Goal: Check status: Check status

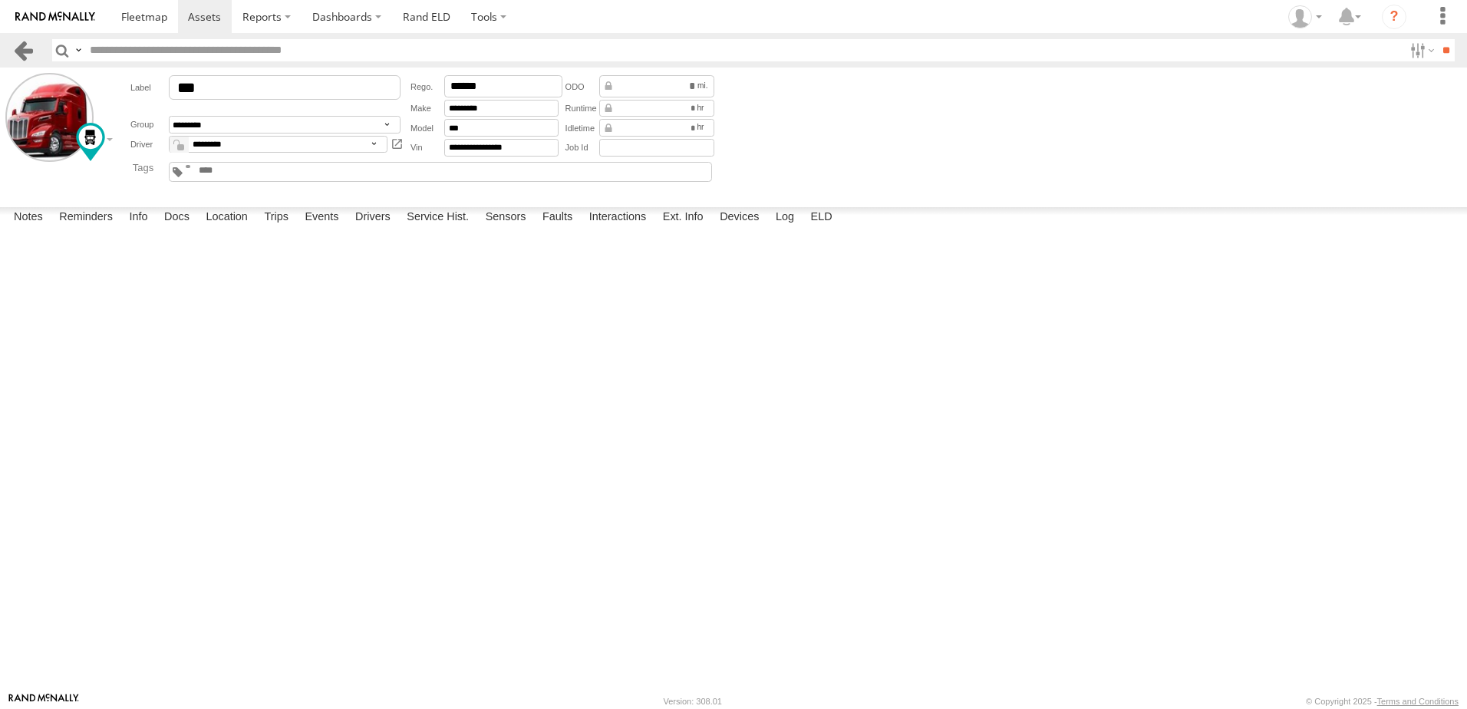
click at [24, 49] on link at bounding box center [23, 50] width 22 height 22
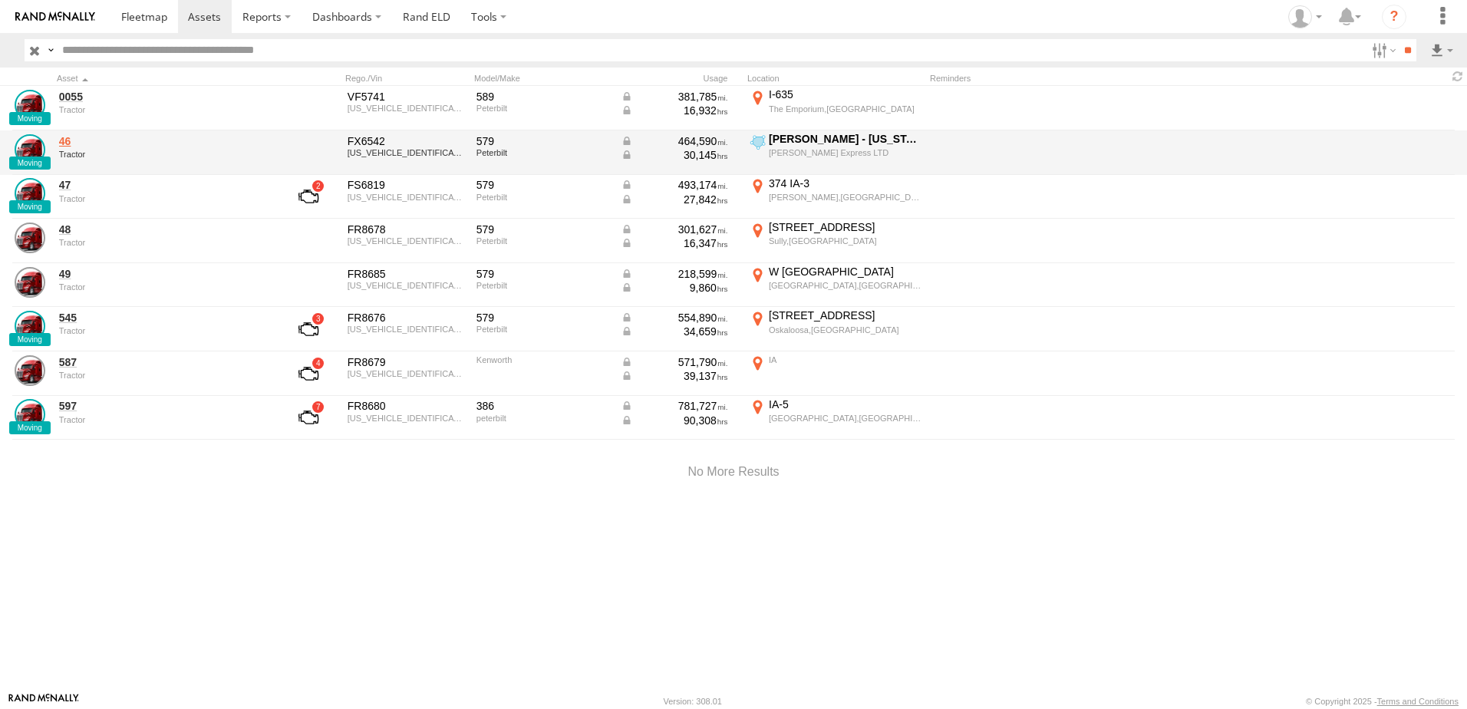
click at [62, 140] on link "46" at bounding box center [164, 141] width 210 height 14
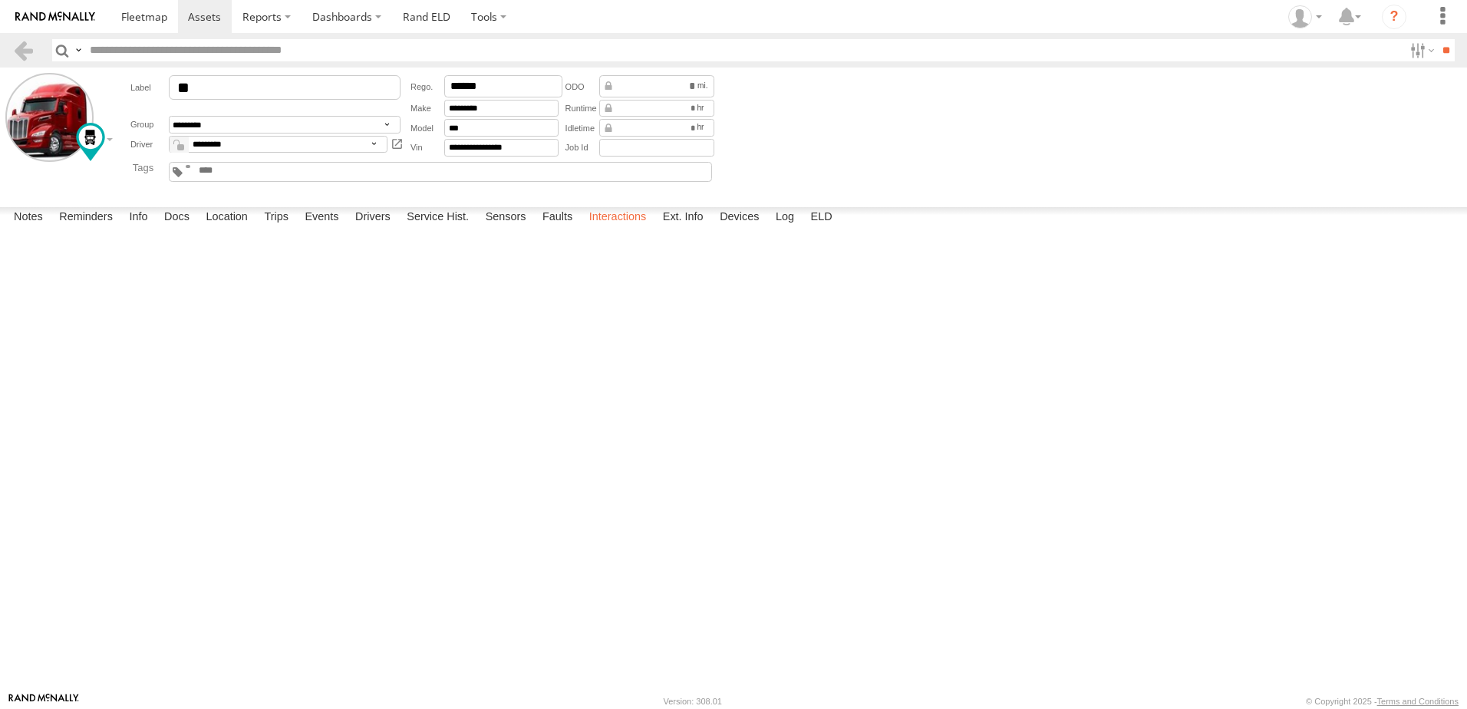
click at [618, 229] on label "Interactions" at bounding box center [618, 217] width 73 height 21
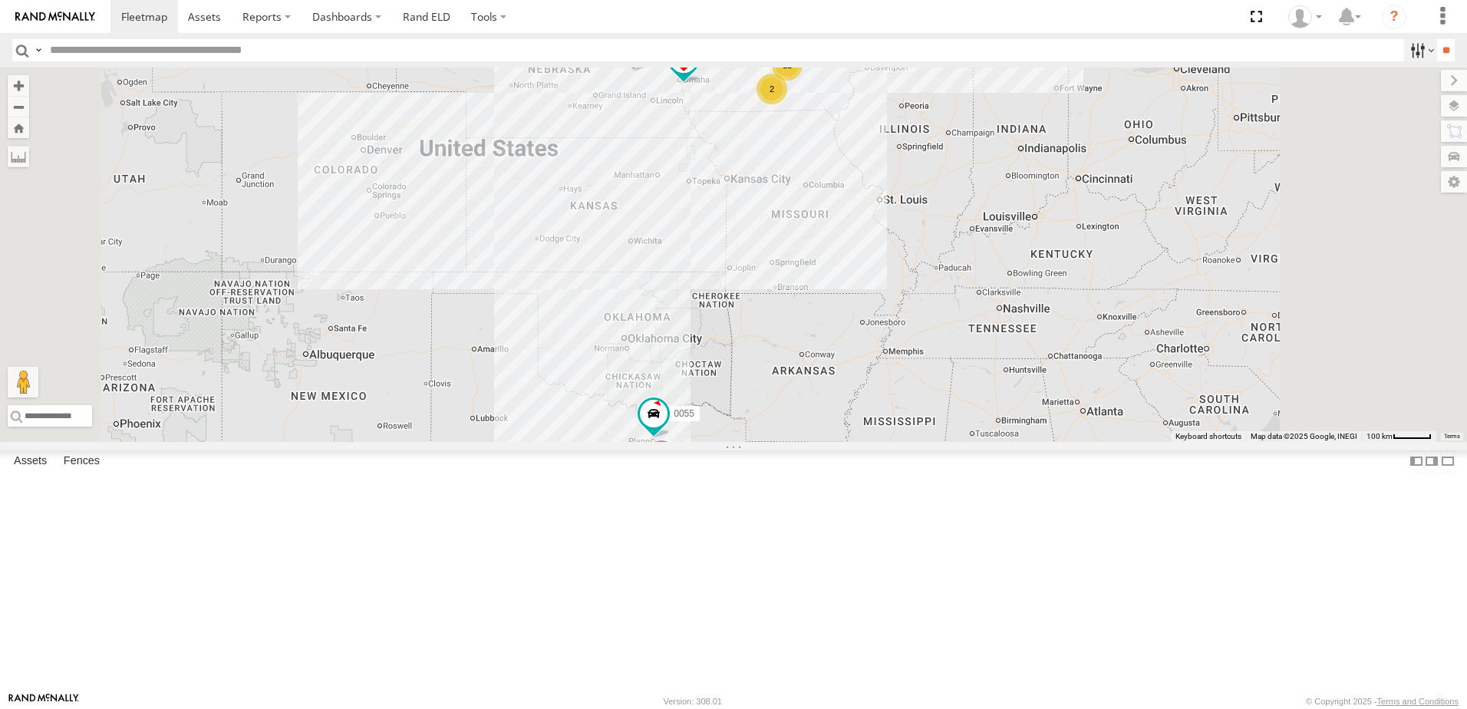
click at [1409, 51] on label at bounding box center [1420, 50] width 33 height 22
click at [0, 0] on span "Tractor" at bounding box center [0, 0] width 0 height 0
click at [1437, 51] on input "**" at bounding box center [1446, 50] width 18 height 22
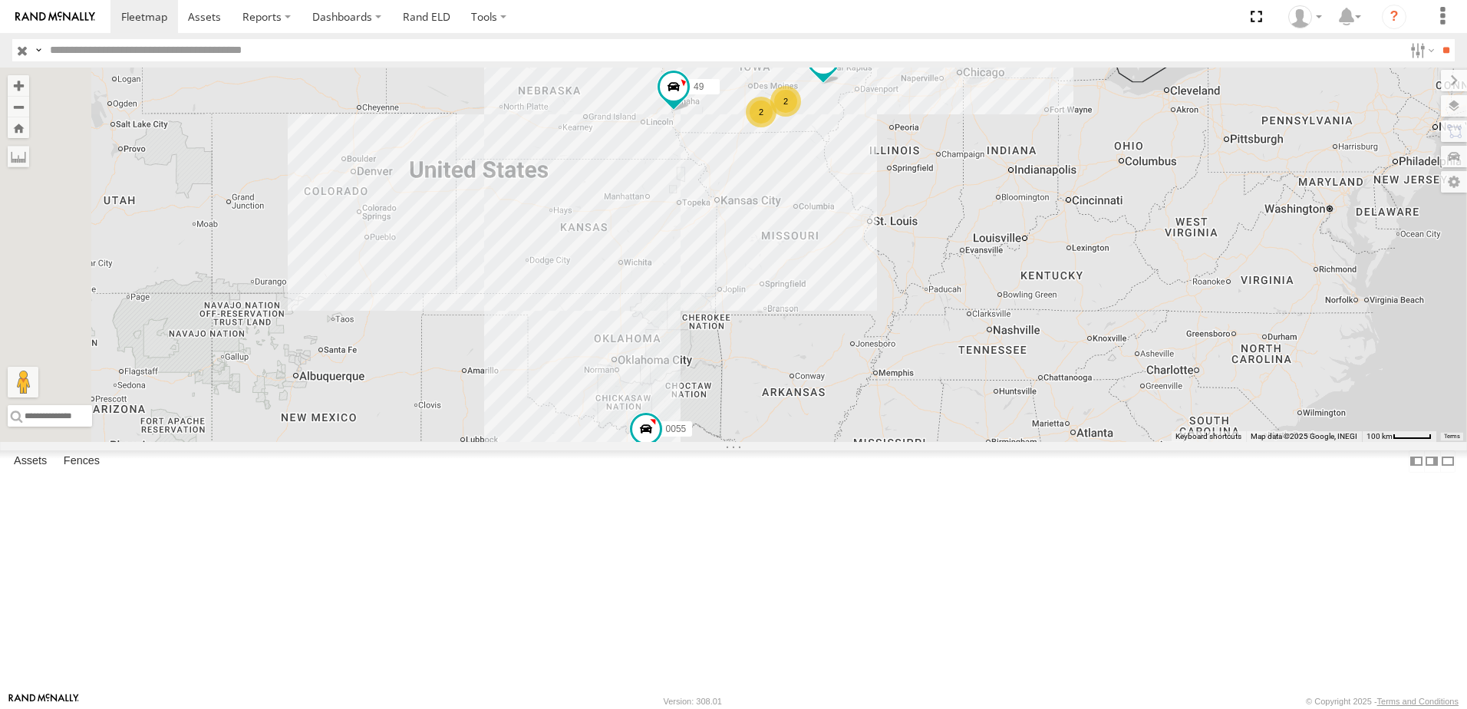
click at [0, 0] on div "545" at bounding box center [0, 0] width 0 height 0
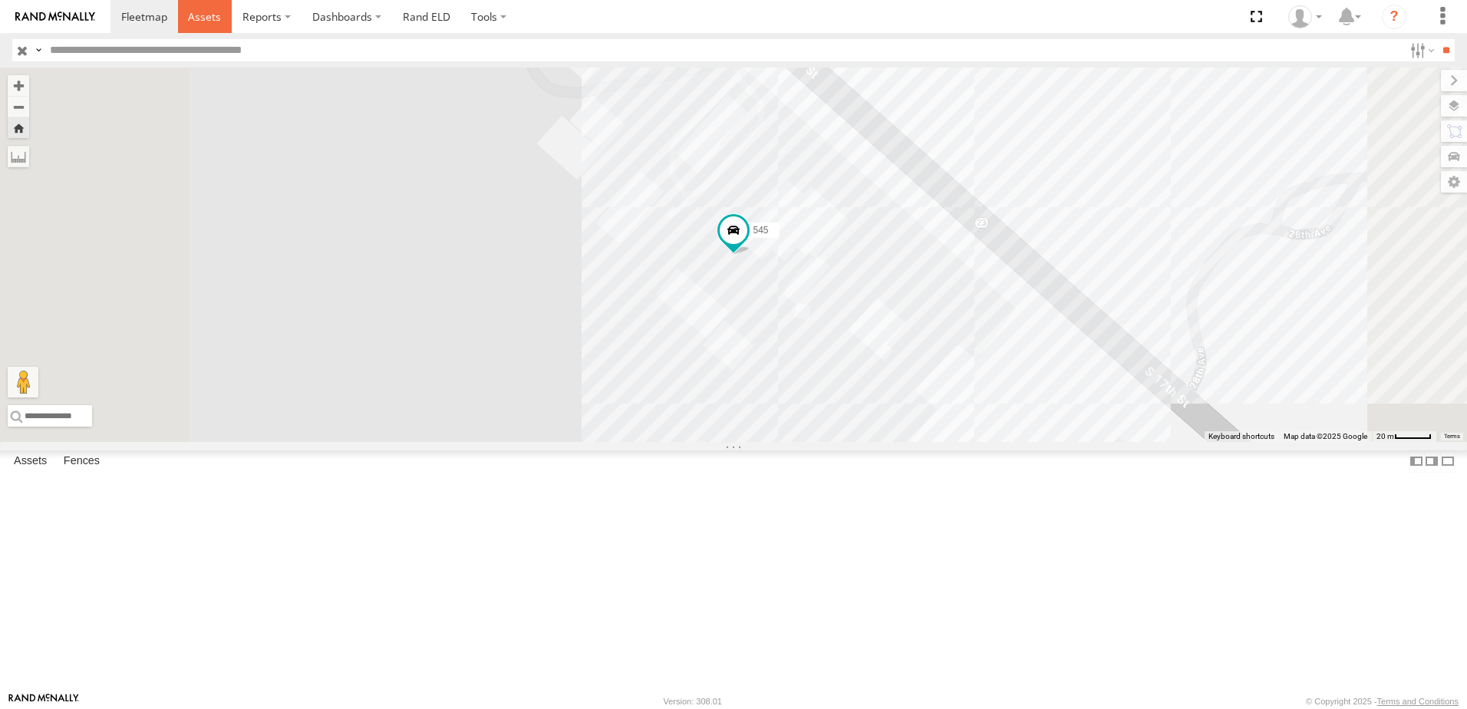
click at [199, 13] on span at bounding box center [204, 16] width 33 height 15
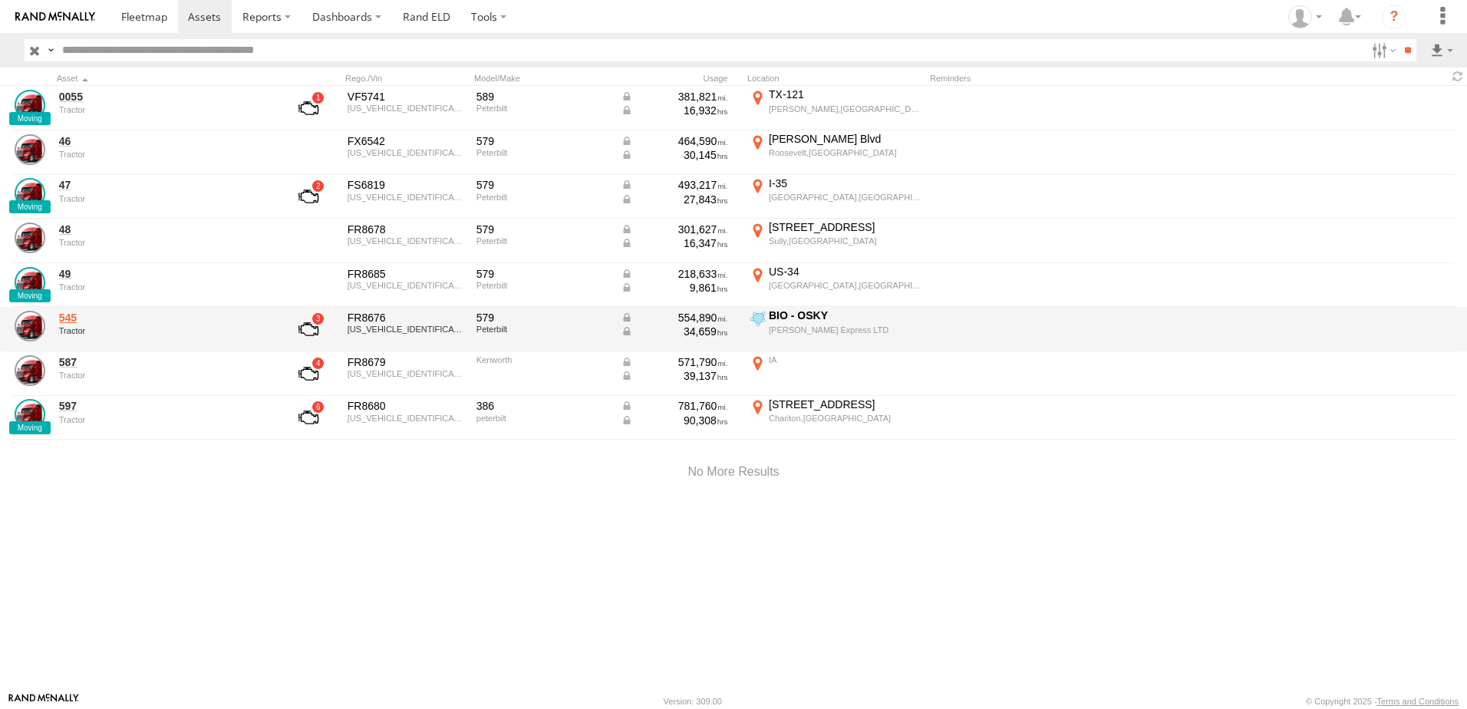
click at [64, 320] on link "545" at bounding box center [164, 318] width 210 height 14
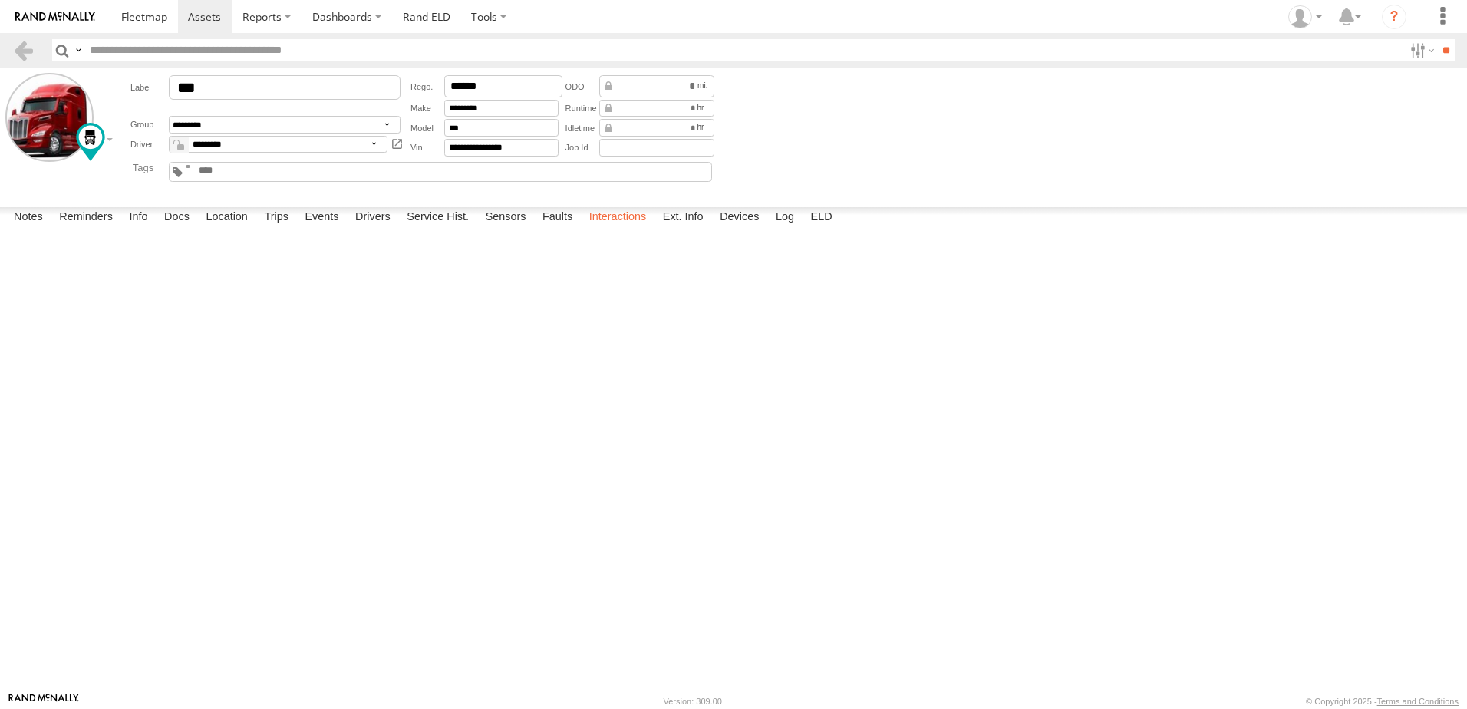
drag, startPoint x: 0, startPoint y: 0, endPoint x: 620, endPoint y: 676, distance: 917.3
click at [620, 229] on label "Interactions" at bounding box center [618, 217] width 73 height 21
click at [17, 48] on link at bounding box center [23, 50] width 22 height 22
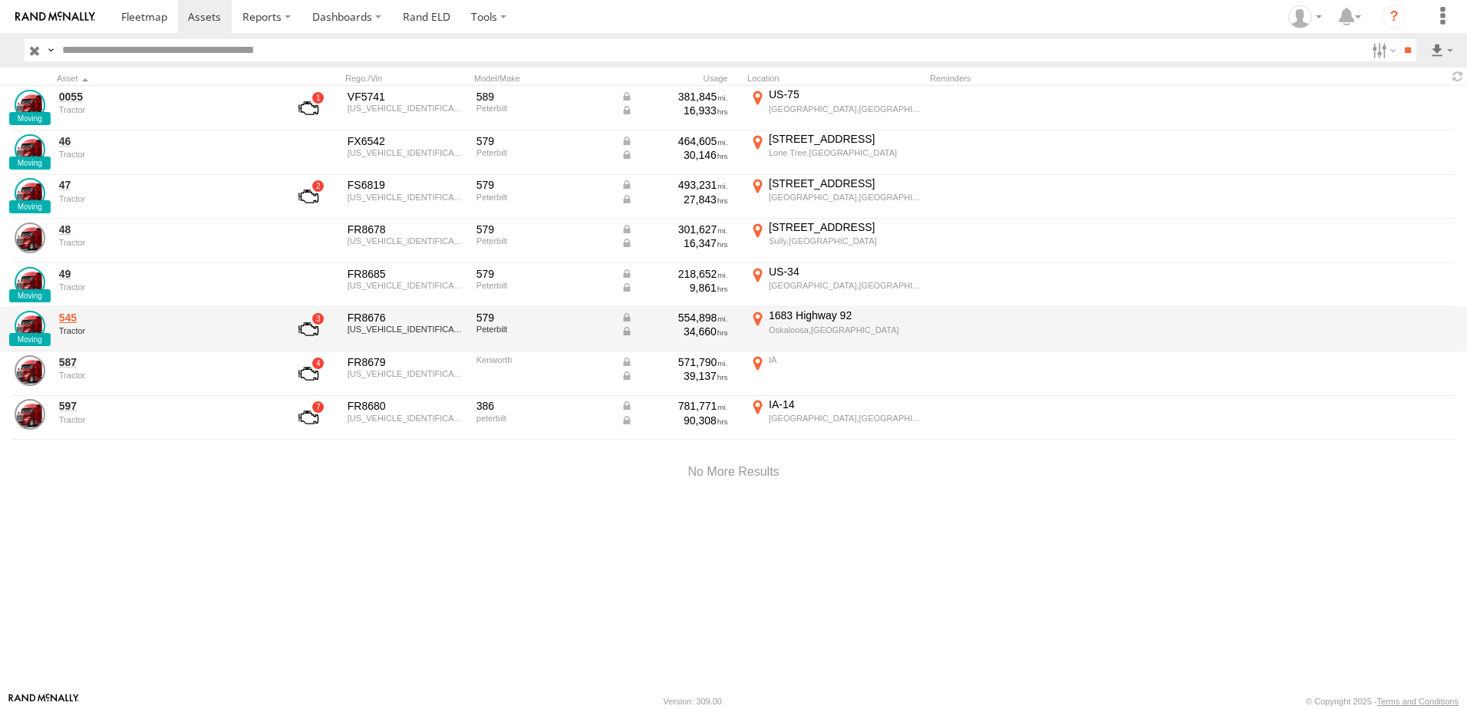
click at [71, 316] on link "545" at bounding box center [164, 318] width 210 height 14
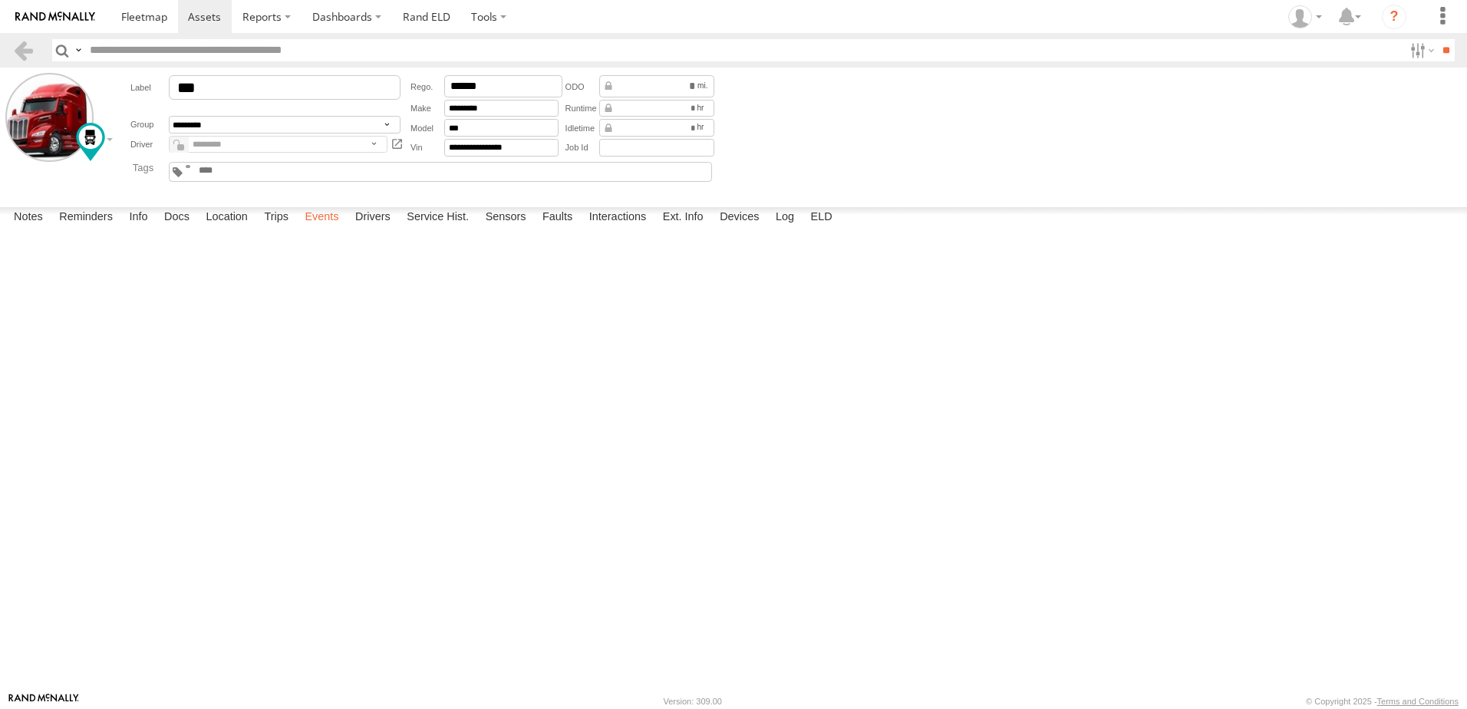
click at [324, 229] on label "Events" at bounding box center [321, 217] width 49 height 21
